Goal: Task Accomplishment & Management: Manage account settings

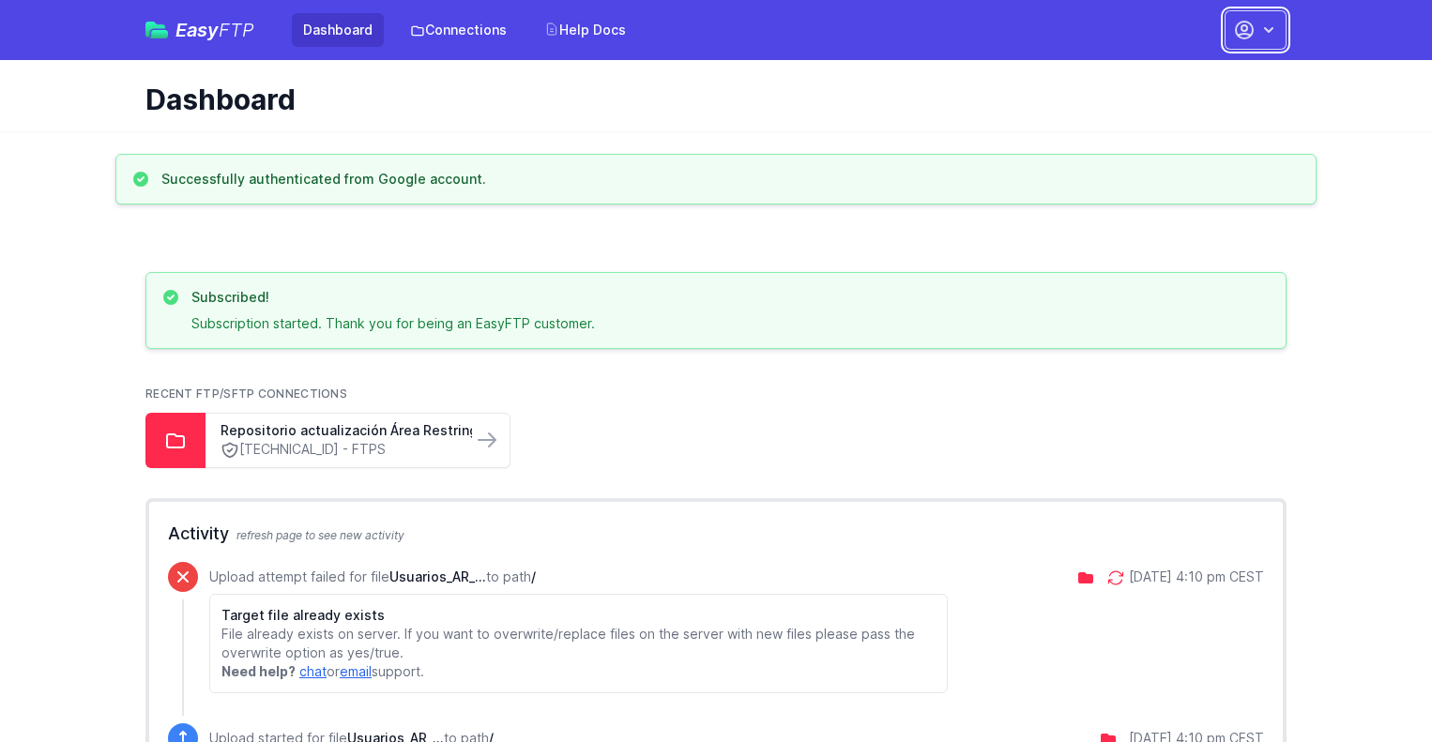
click at [1277, 33] on icon "button" at bounding box center [1268, 30] width 19 height 19
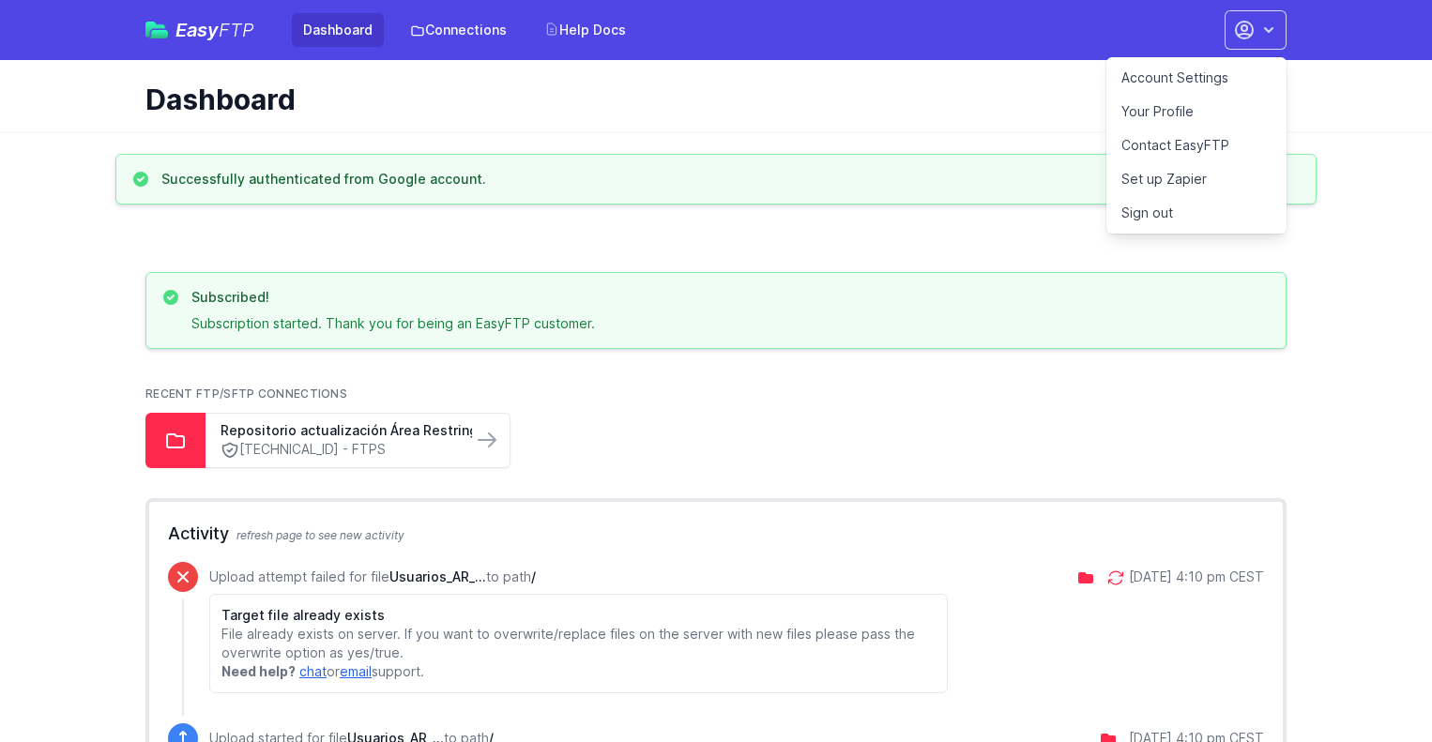
click at [1181, 77] on link "Account Settings" at bounding box center [1196, 78] width 180 height 34
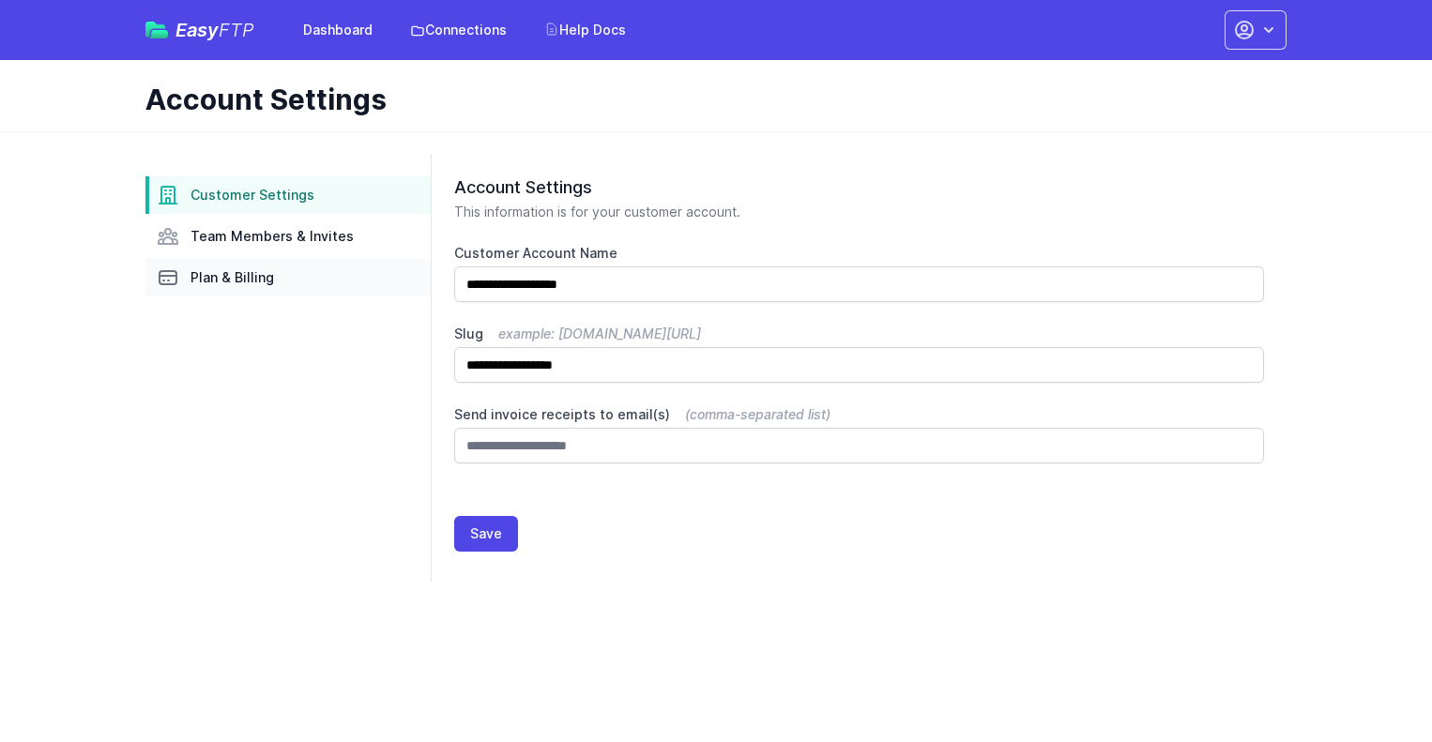
click at [236, 278] on span "Plan & Billing" at bounding box center [232, 277] width 84 height 19
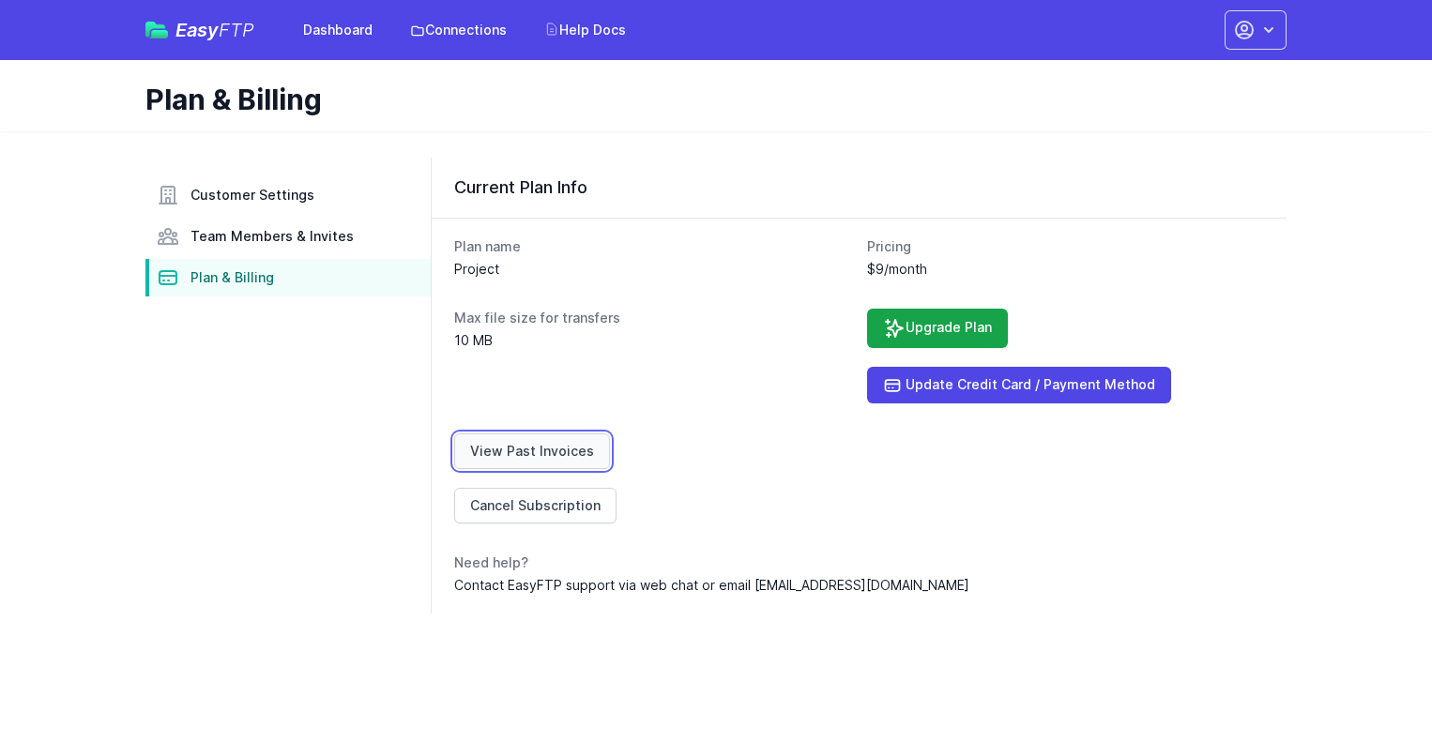
click at [560, 452] on link "View Past Invoices" at bounding box center [532, 452] width 156 height 36
